Goal: Contribute content: Add original content to the website for others to see

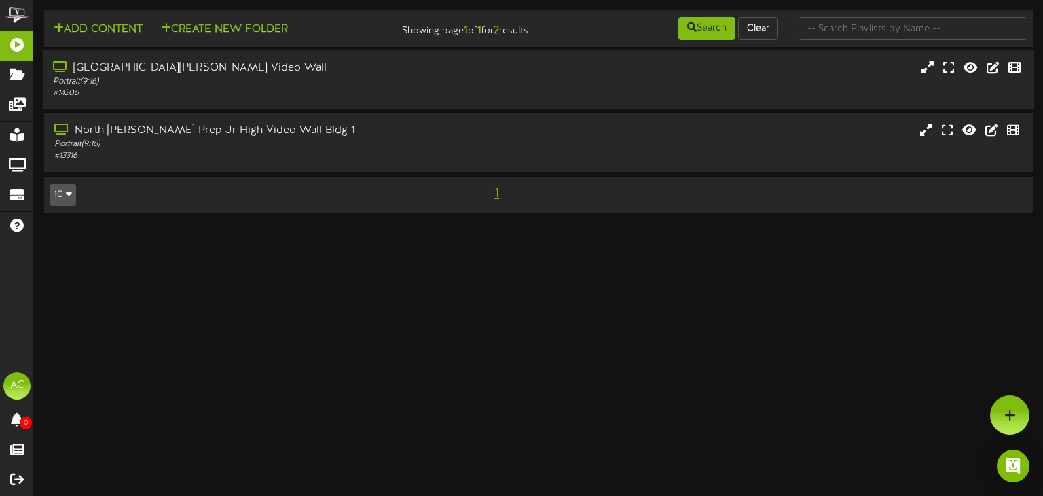
click at [333, 94] on div "# 14206" at bounding box center [249, 94] width 392 height 12
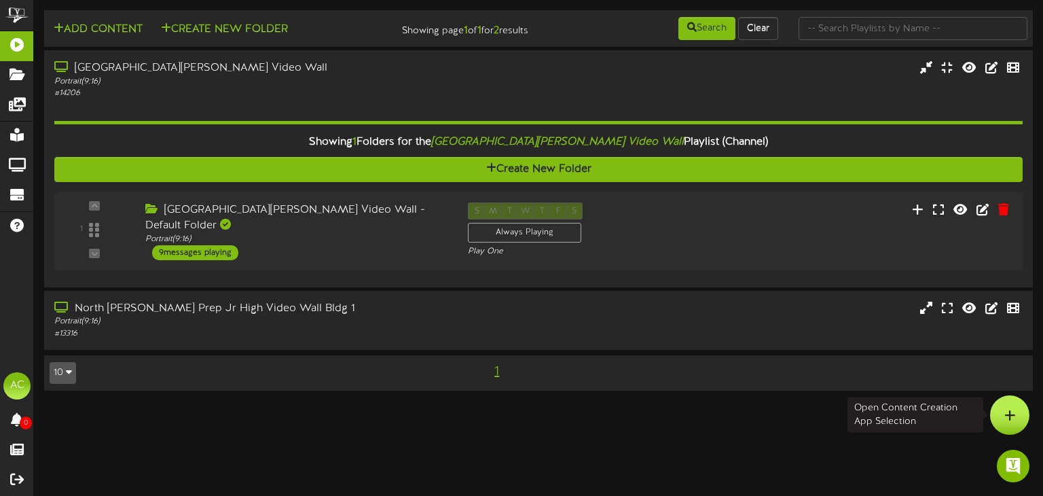
click at [1010, 420] on icon at bounding box center [1010, 415] width 12 height 12
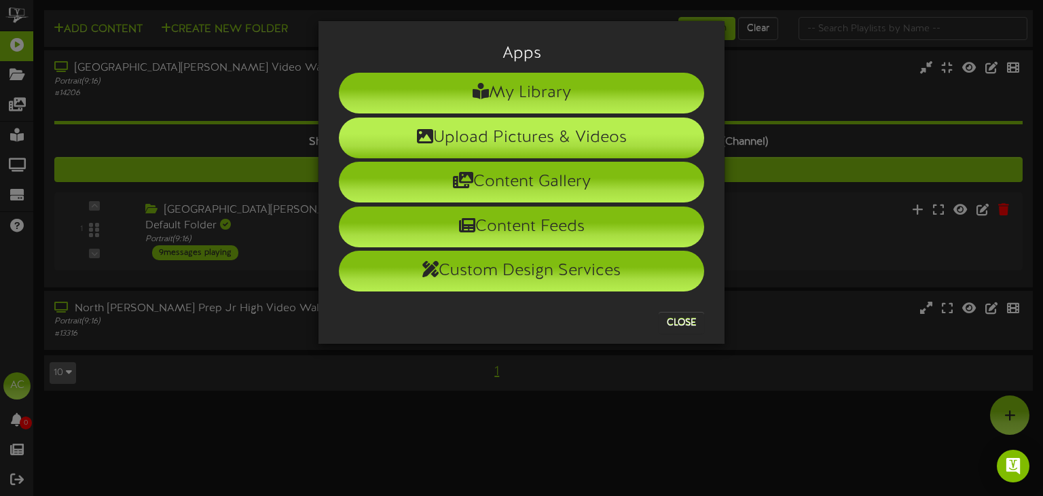
click at [519, 134] on li "Upload Pictures & Videos" at bounding box center [521, 137] width 365 height 41
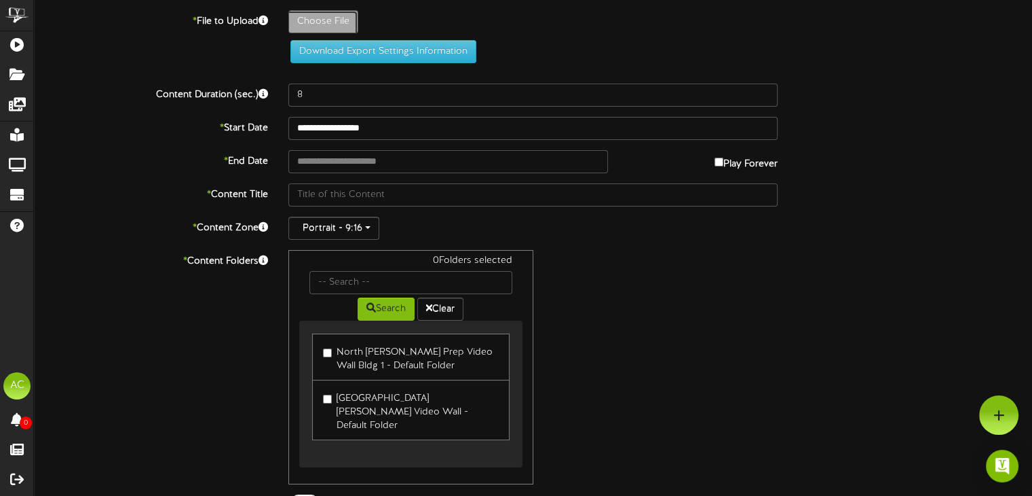
type input "**********"
type input "Untitleddesign1"
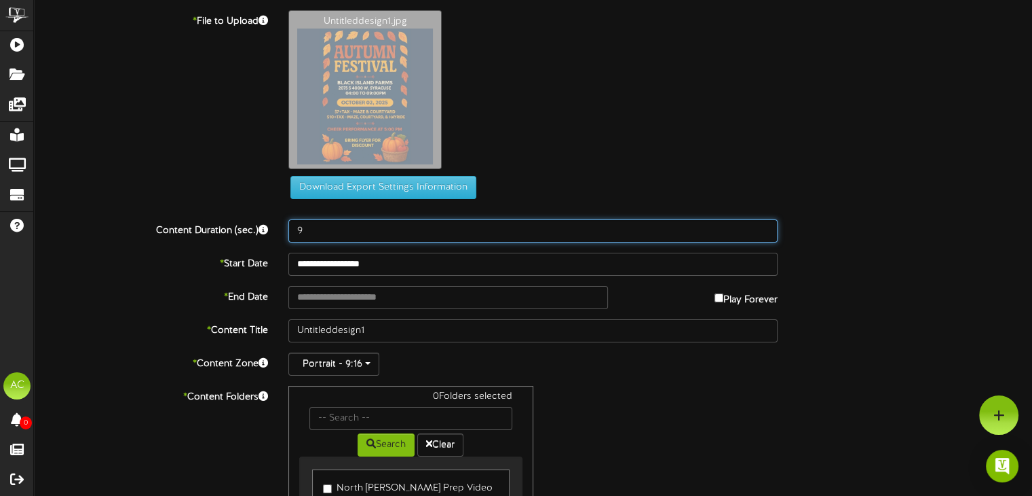
click at [760, 229] on input "9" at bounding box center [532, 230] width 489 height 23
click at [760, 229] on input "10" at bounding box center [532, 230] width 489 height 23
click at [760, 229] on input "11" at bounding box center [532, 230] width 489 height 23
click at [760, 229] on input "12" at bounding box center [532, 230] width 489 height 23
click at [760, 229] on input "13" at bounding box center [532, 230] width 489 height 23
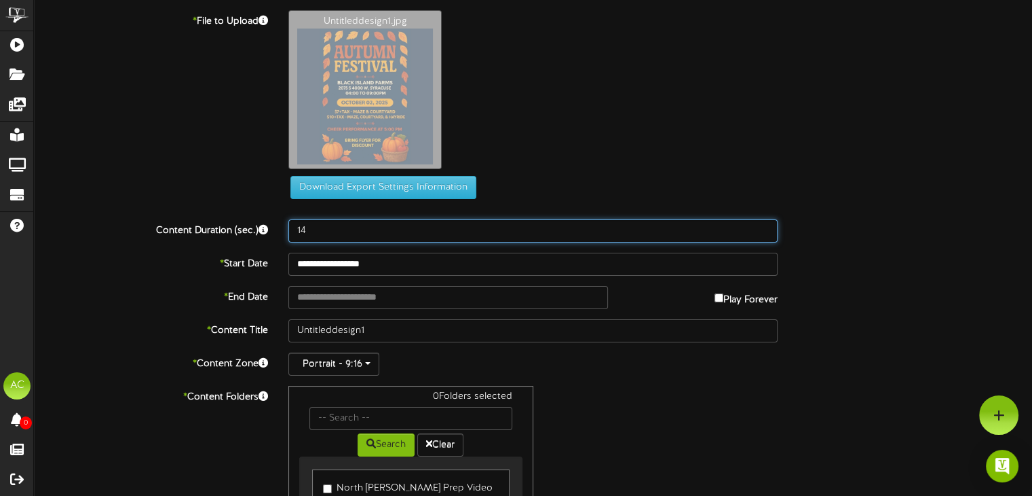
click at [760, 229] on input "14" at bounding box center [532, 230] width 489 height 23
type input "15"
click at [760, 229] on input "15" at bounding box center [532, 230] width 489 height 23
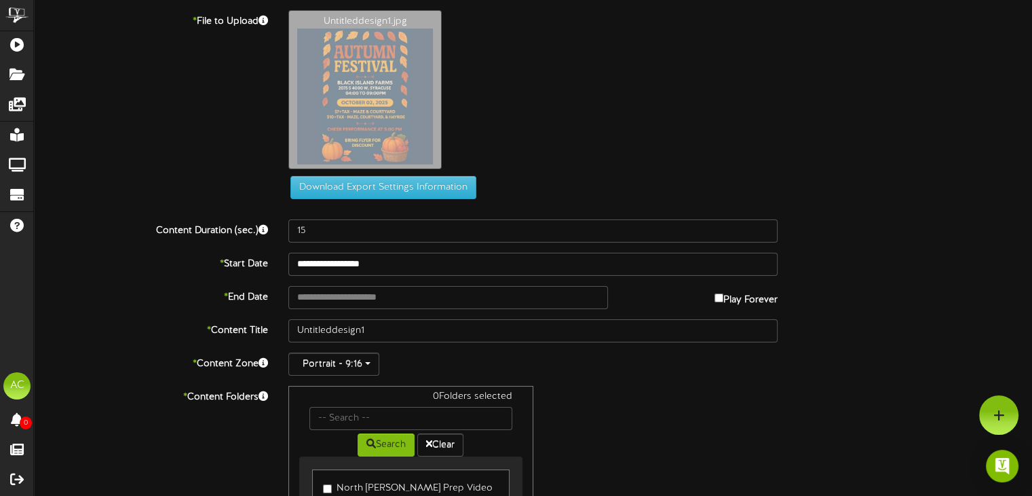
click at [807, 451] on div "* Content Folders 0 Folders selected Search Clear North Davis Prep Video Wall B…" at bounding box center [533, 503] width 1019 height 234
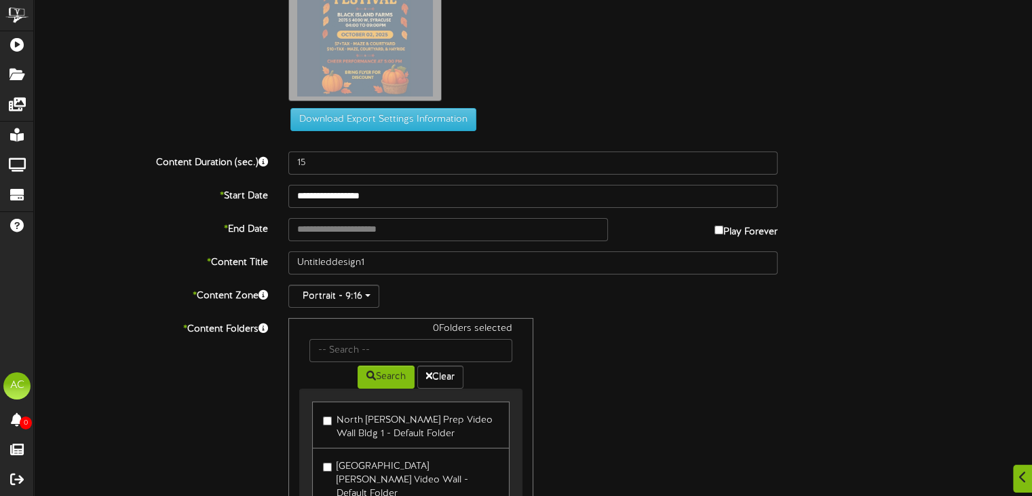
scroll to position [136, 0]
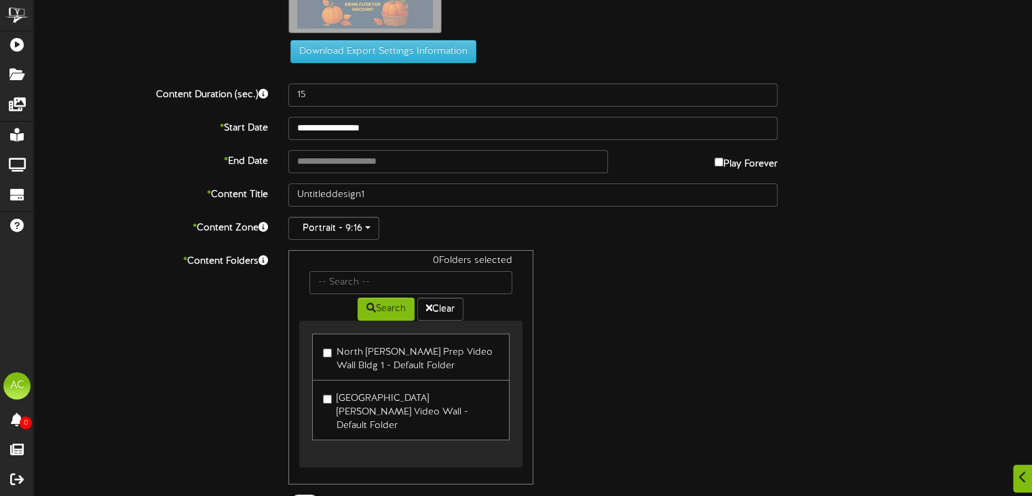
click at [385, 400] on label "North Davis Prep Elementary Video Wall - Default Folder" at bounding box center [410, 409] width 175 height 45
click at [817, 403] on div "* Content Folders 1 Folders selected Search Clear North Davis Prep Video Wall B…" at bounding box center [533, 367] width 1019 height 234
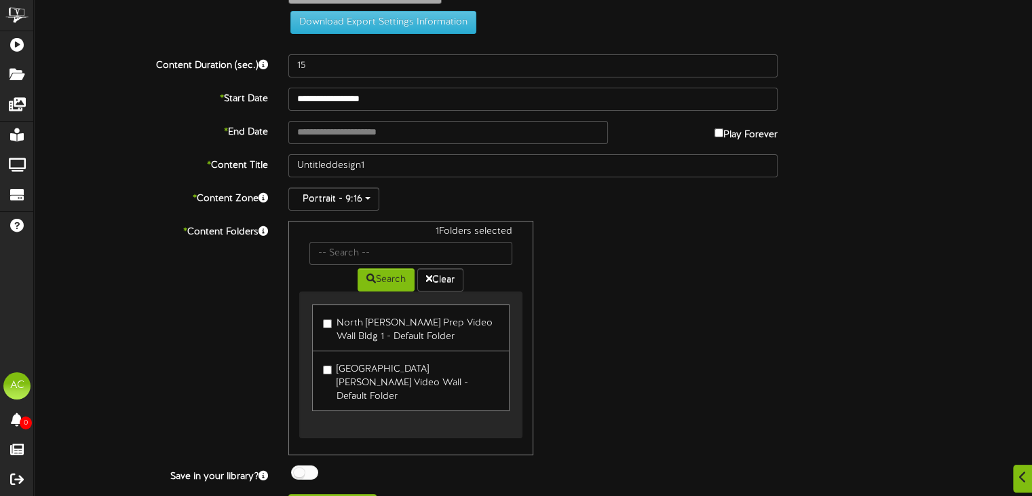
scroll to position [181, 0]
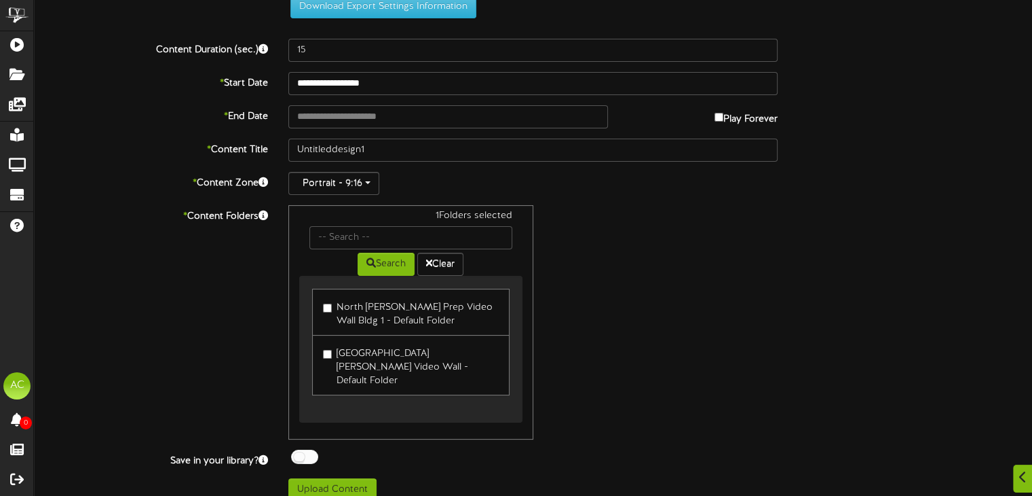
drag, startPoint x: 722, startPoint y: 117, endPoint x: 747, endPoint y: 131, distance: 29.1
click at [724, 117] on label "Play Forever" at bounding box center [746, 115] width 63 height 21
click at [574, 107] on input "**********" at bounding box center [447, 116] width 319 height 23
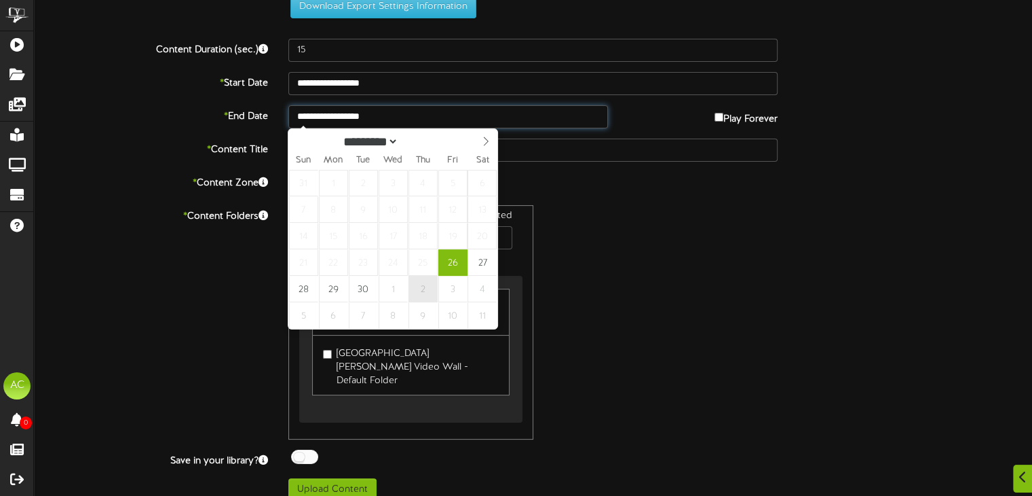
type input "**********"
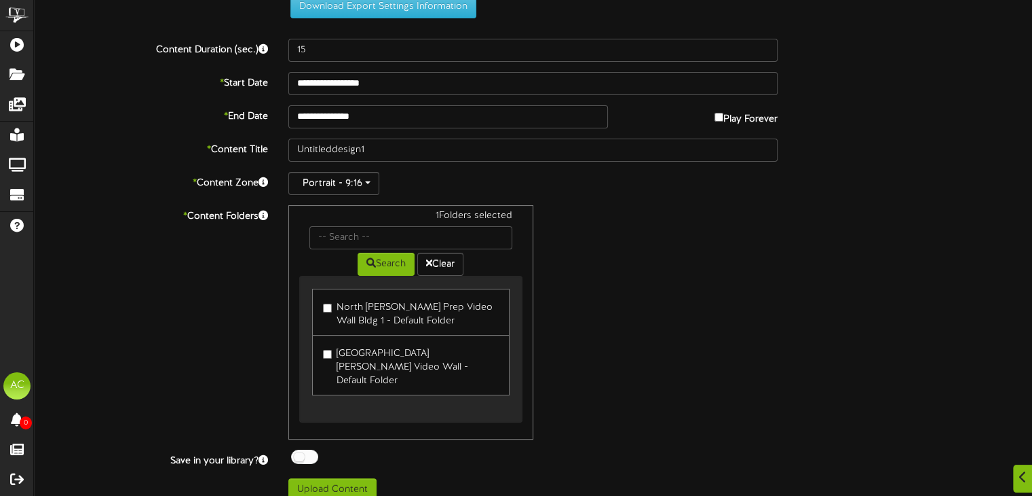
click at [736, 321] on div "1 Folders selected Search Clear North Davis Prep Video Wall Bldg 1 - Default Fo…" at bounding box center [533, 322] width 510 height 234
click at [342, 478] on button "Upload Content" at bounding box center [332, 489] width 88 height 23
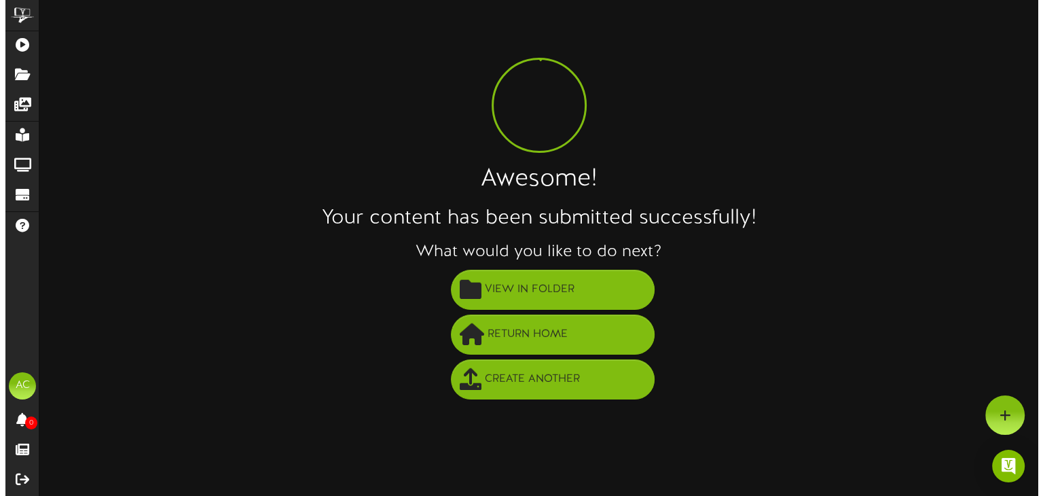
scroll to position [0, 0]
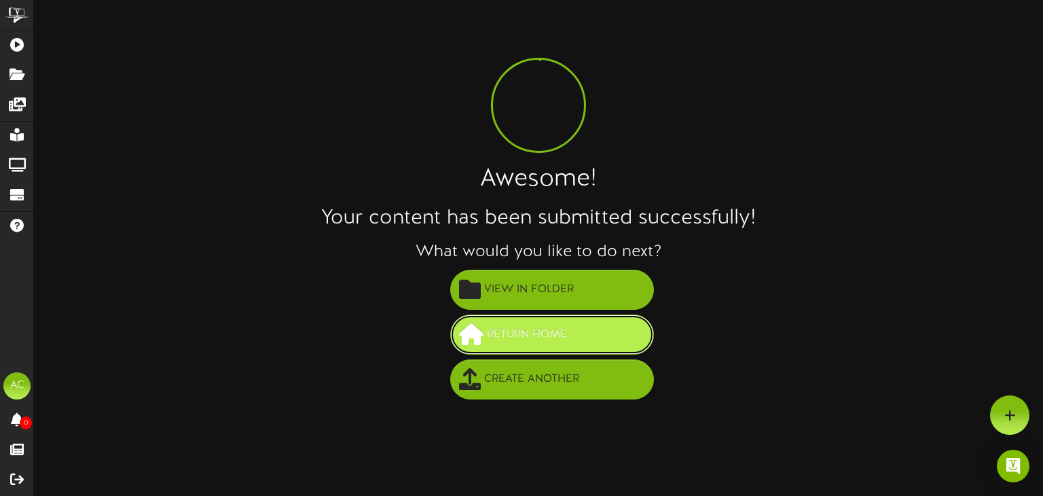
click at [543, 343] on span "Return Home" at bounding box center [526, 334] width 87 height 22
